Goal: Download file/media

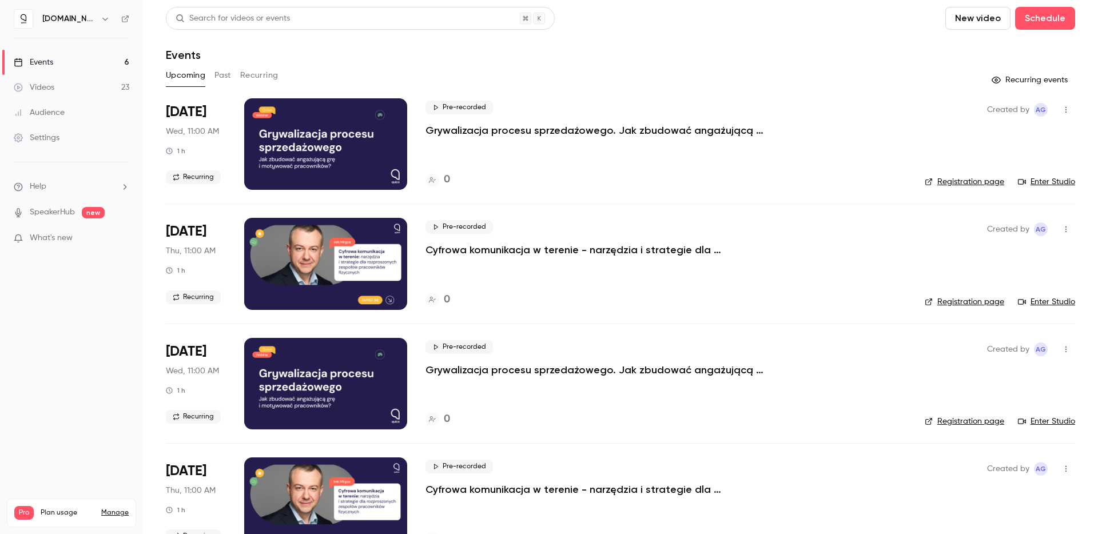
drag, startPoint x: 692, startPoint y: 82, endPoint x: 676, endPoint y: 150, distance: 69.2
click at [692, 82] on div "Upcoming Past Recurring" at bounding box center [621, 75] width 910 height 18
click at [62, 88] on link "Videos 23" at bounding box center [71, 87] width 143 height 25
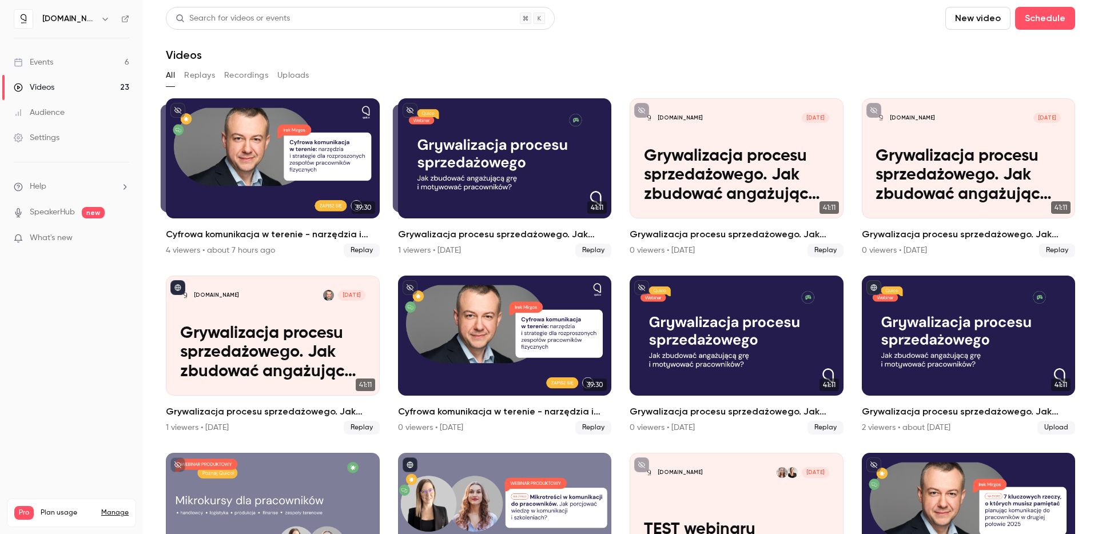
click at [206, 79] on button "Replays" at bounding box center [199, 75] width 31 height 18
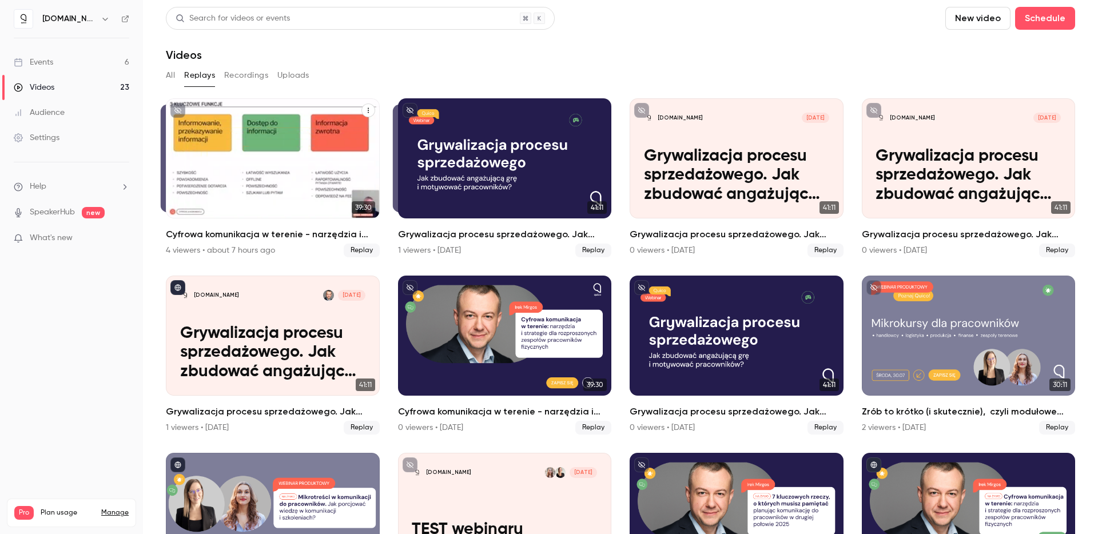
click at [307, 174] on div "Cyfrowa komunikacja w terenie - narzędzia i strategie dla rozproszonych zespołó…" at bounding box center [273, 158] width 214 height 120
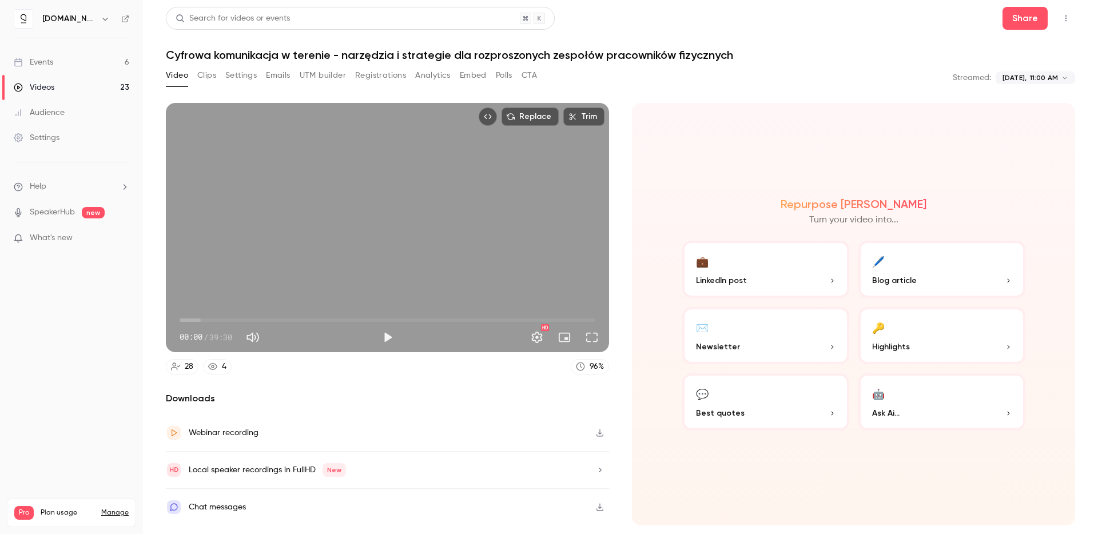
click at [403, 78] on button "Registrations" at bounding box center [380, 75] width 51 height 18
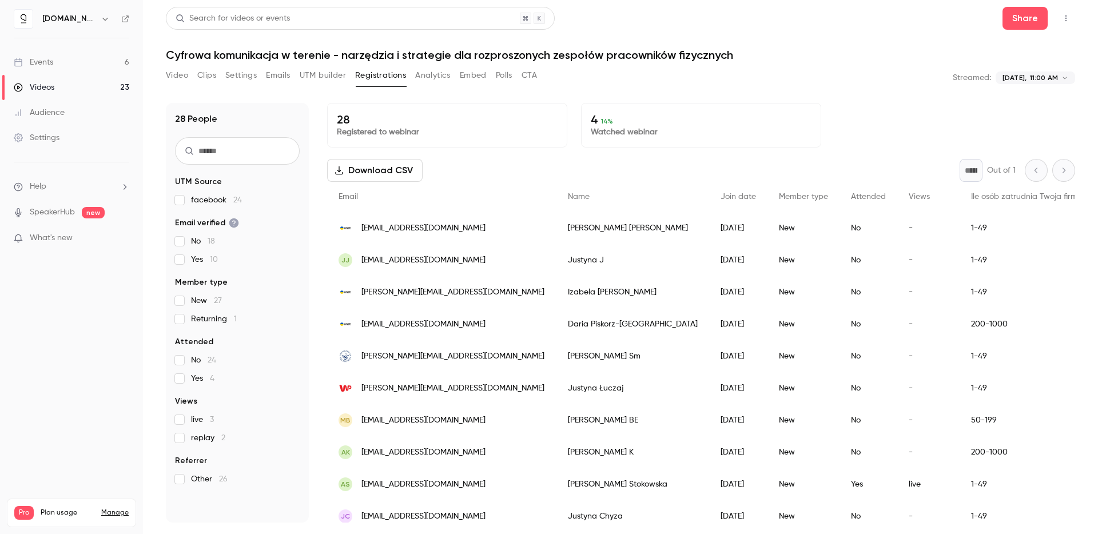
click at [384, 164] on button "Download CSV" at bounding box center [375, 170] width 96 height 23
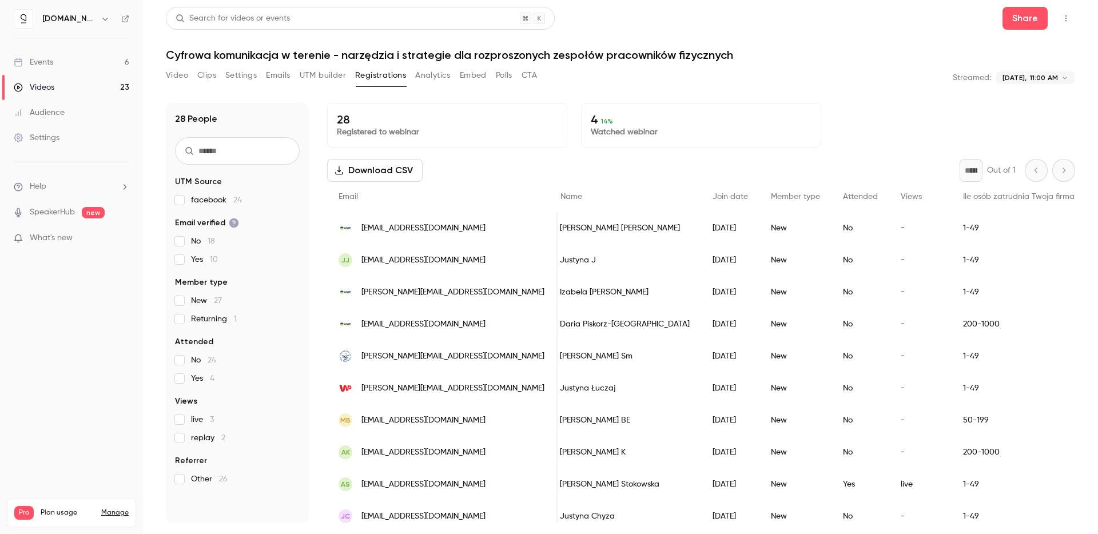
click at [641, 130] on p "Watched webinar" at bounding box center [701, 131] width 221 height 11
click at [593, 124] on p "4 14 %" at bounding box center [701, 120] width 221 height 14
click at [450, 126] on p "Registered to webinar" at bounding box center [447, 131] width 221 height 11
click at [700, 122] on p "4 14 %" at bounding box center [701, 120] width 221 height 14
click at [1035, 81] on body "**********" at bounding box center [549, 267] width 1098 height 534
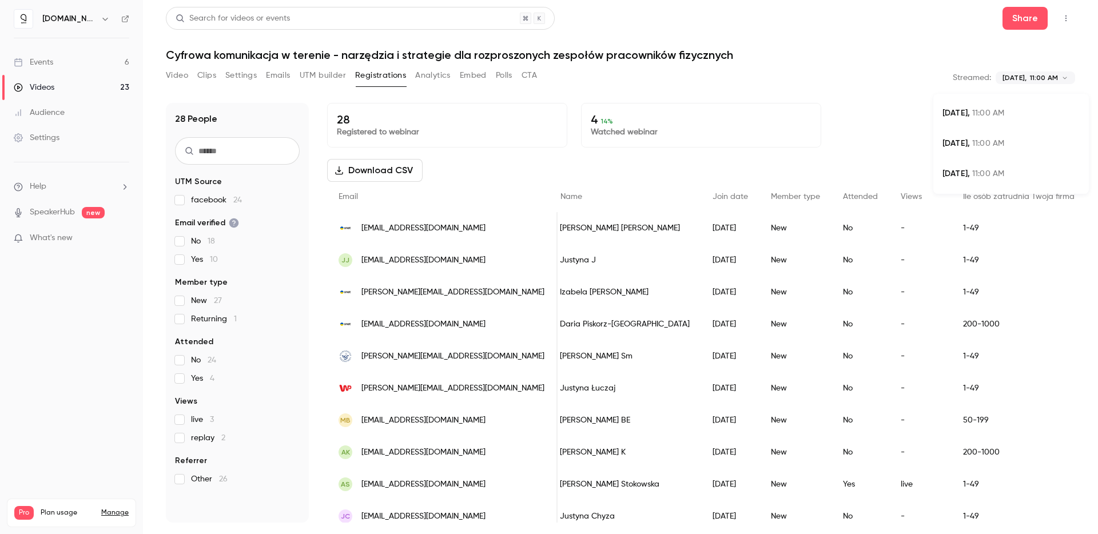
click at [1035, 81] on div at bounding box center [549, 267] width 1098 height 534
click at [1035, 81] on body "**********" at bounding box center [549, 267] width 1098 height 534
click at [1000, 109] on span "11:00 AM" at bounding box center [989, 113] width 32 height 8
click at [1054, 74] on body "**********" at bounding box center [549, 267] width 1098 height 534
click at [1010, 137] on li "[DATE] 11:00 AM" at bounding box center [1012, 144] width 156 height 30
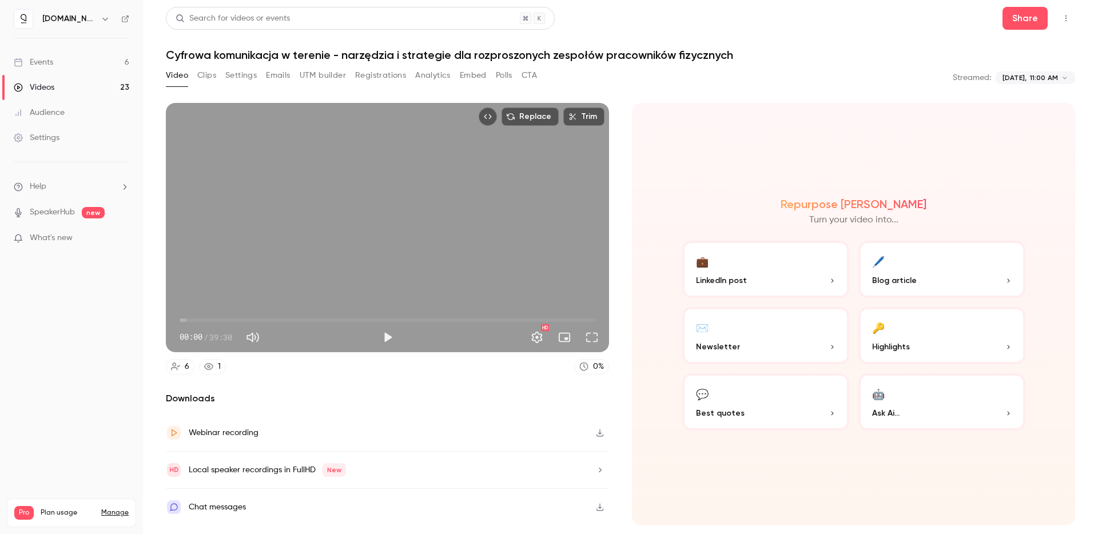
click at [1034, 77] on body "**********" at bounding box center [549, 267] width 1098 height 534
click at [1015, 114] on div "[DATE], 11:00 AM" at bounding box center [1011, 114] width 137 height 12
click at [388, 69] on button "Registrations" at bounding box center [380, 75] width 51 height 18
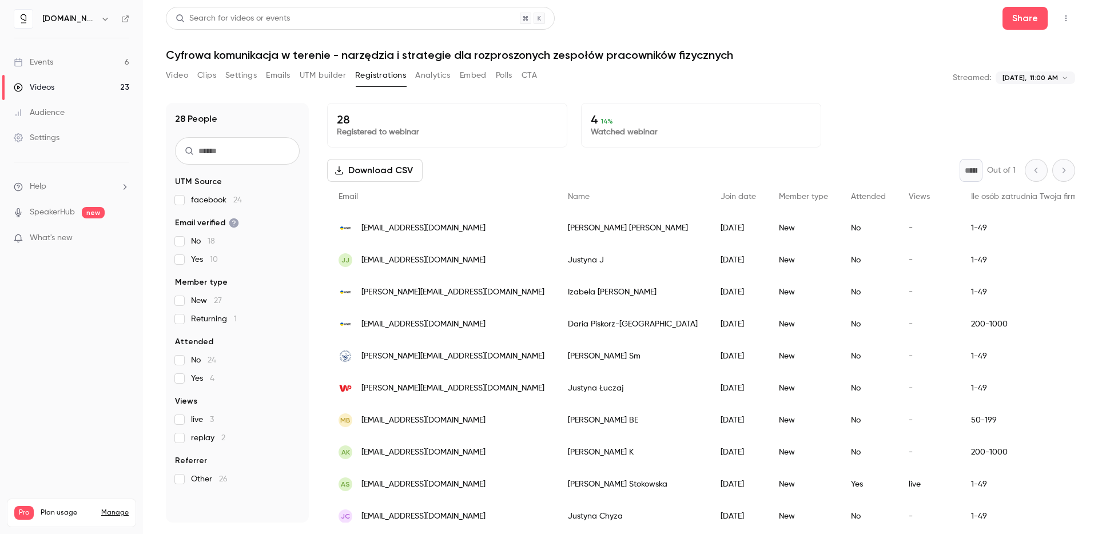
click at [424, 68] on button "Analytics" at bounding box center [432, 75] width 35 height 18
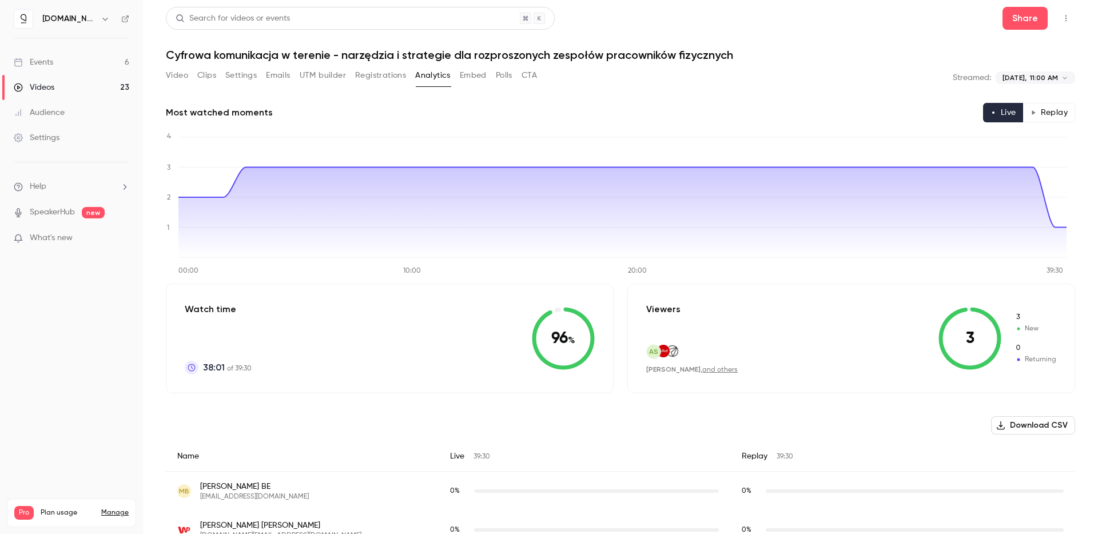
click at [1033, 426] on button "Download CSV" at bounding box center [1033, 425] width 84 height 18
click at [63, 84] on link "Videos 23" at bounding box center [71, 87] width 143 height 25
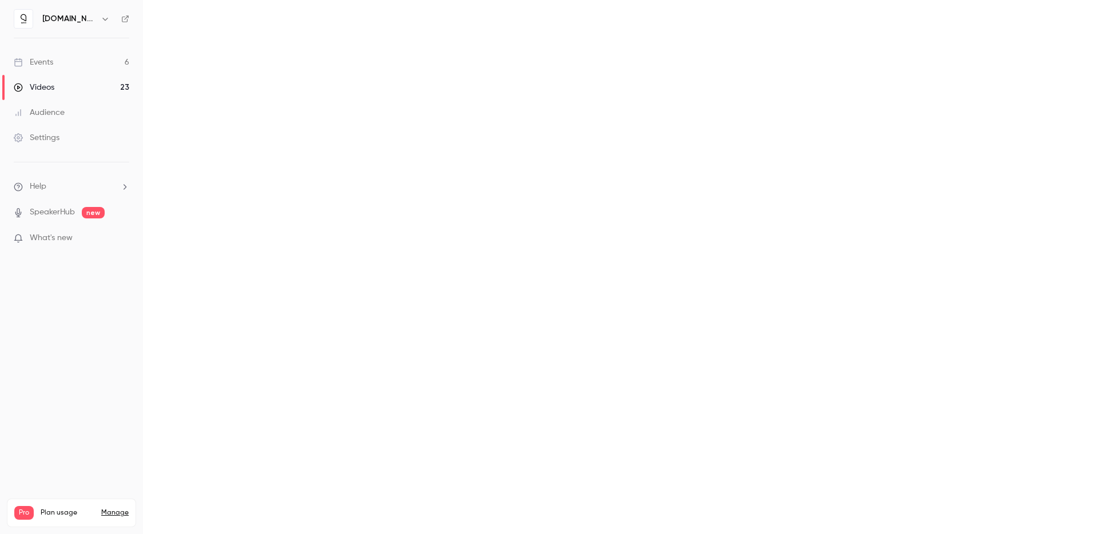
click at [69, 65] on link "Events 6" at bounding box center [71, 62] width 143 height 25
